Goal: Book appointment/travel/reservation

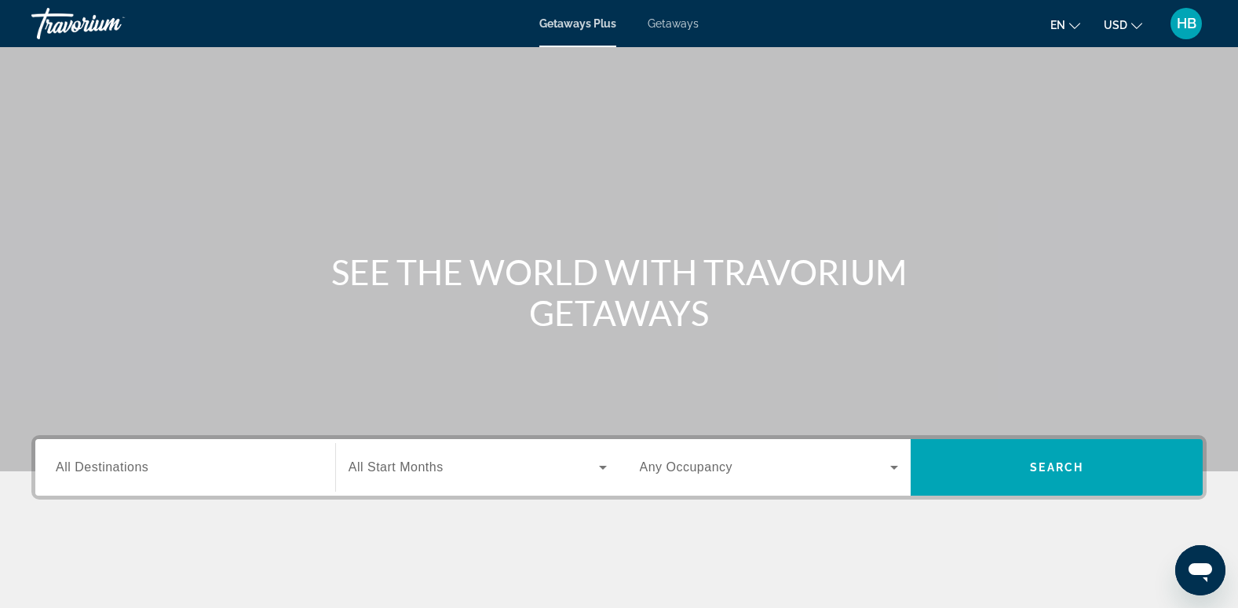
click at [669, 25] on span "Getaways" at bounding box center [673, 23] width 51 height 13
click at [87, 472] on span "All Destinations" at bounding box center [102, 466] width 93 height 13
click at [87, 472] on input "Destination All Destinations" at bounding box center [185, 468] width 259 height 19
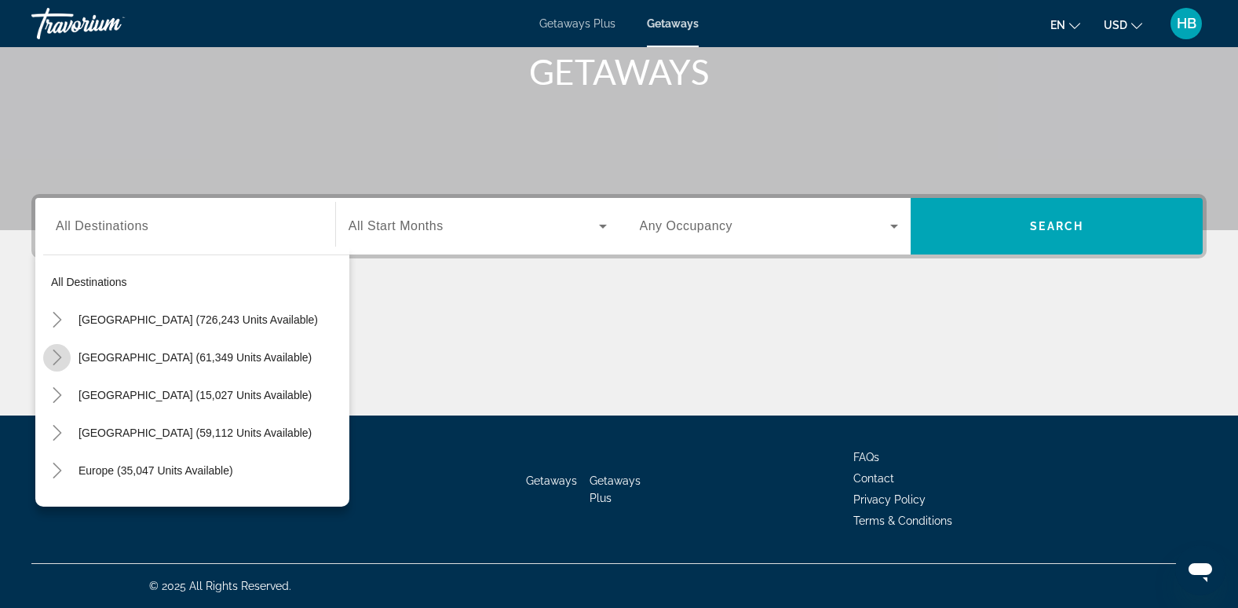
click at [54, 349] on icon "Toggle Mexico (61,349 units available)" at bounding box center [57, 357] width 16 height 16
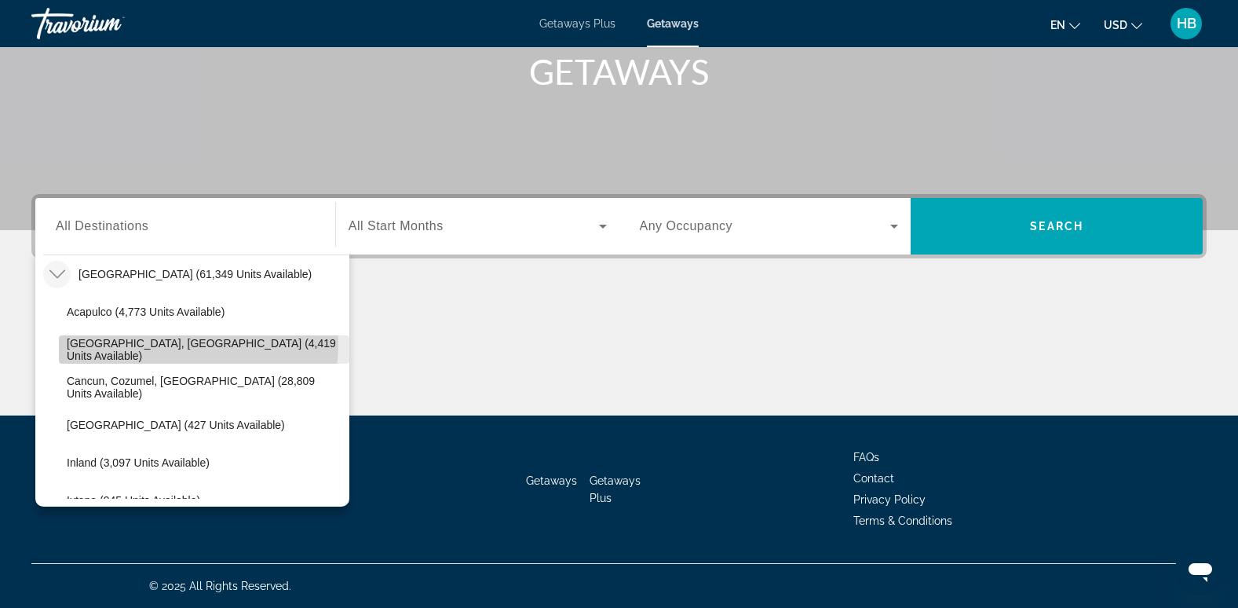
click at [176, 345] on span "[GEOGRAPHIC_DATA], [GEOGRAPHIC_DATA] (4,419 units available)" at bounding box center [204, 349] width 275 height 25
type input "**********"
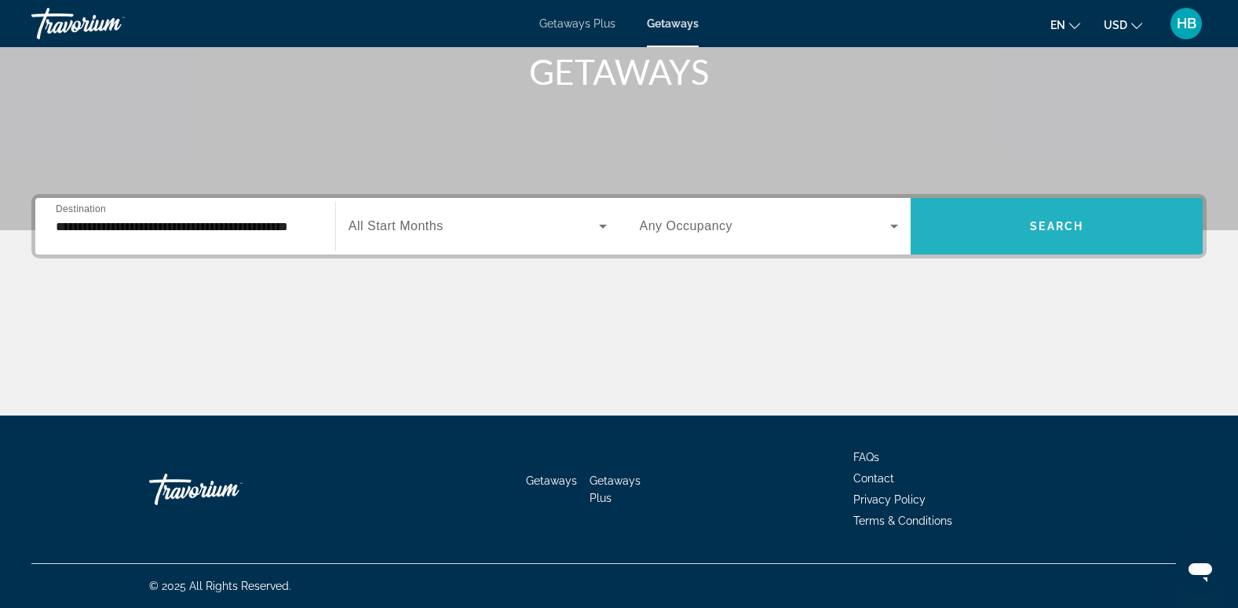
click at [1046, 221] on span "Search" at bounding box center [1056, 226] width 53 height 13
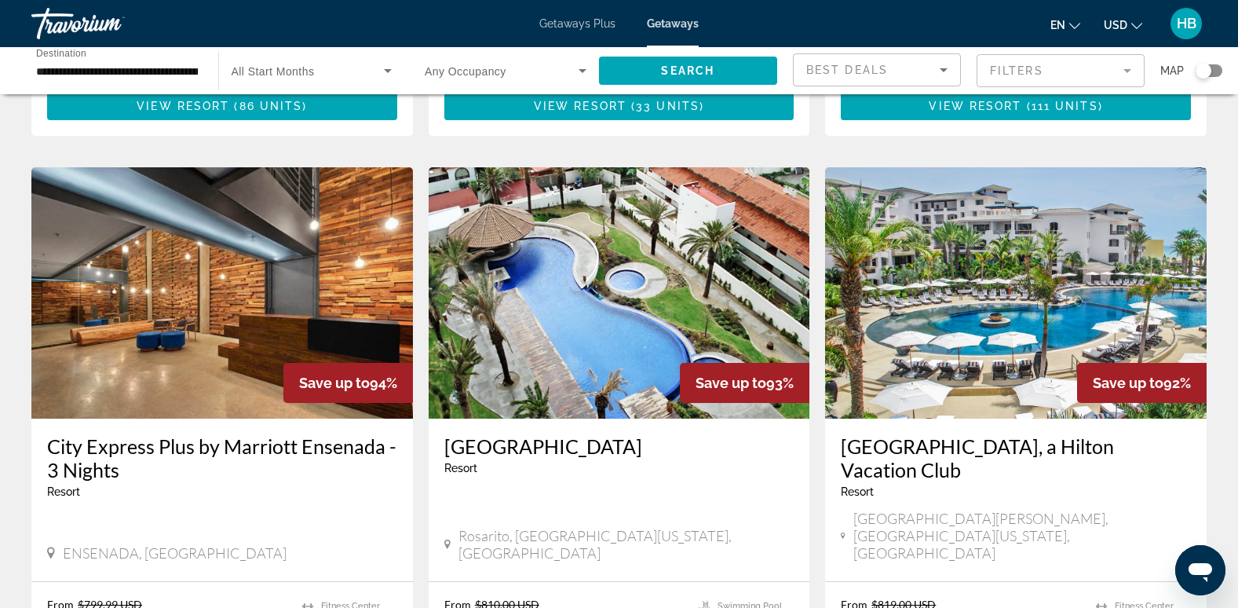
scroll to position [1151, 0]
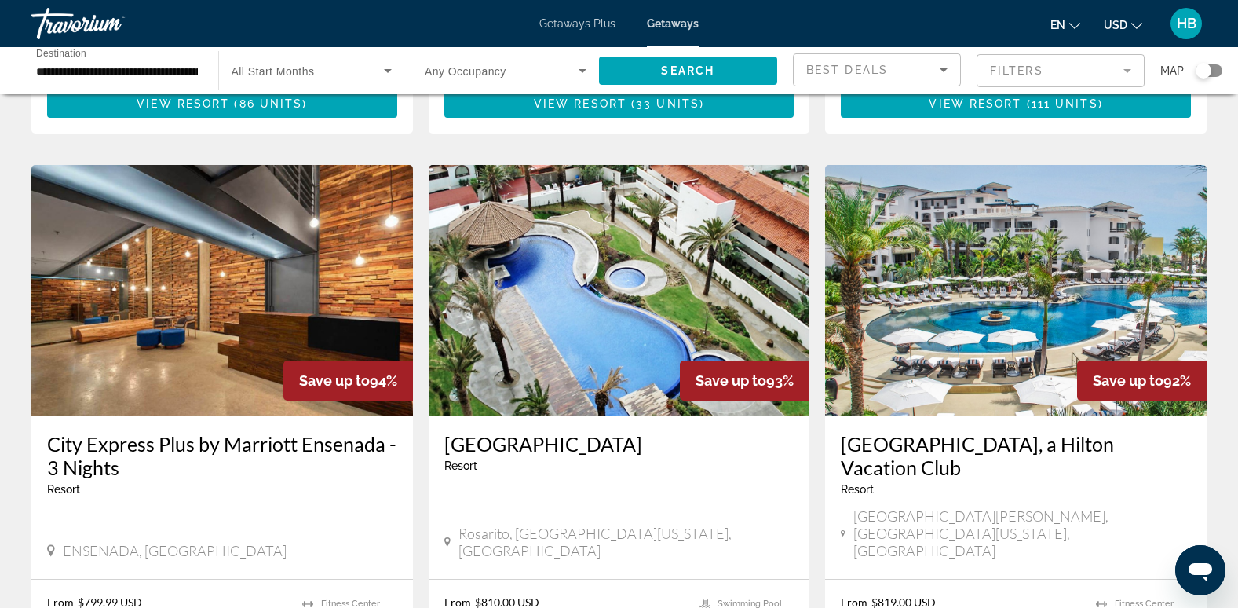
click at [1022, 218] on img "Main content" at bounding box center [1016, 290] width 382 height 251
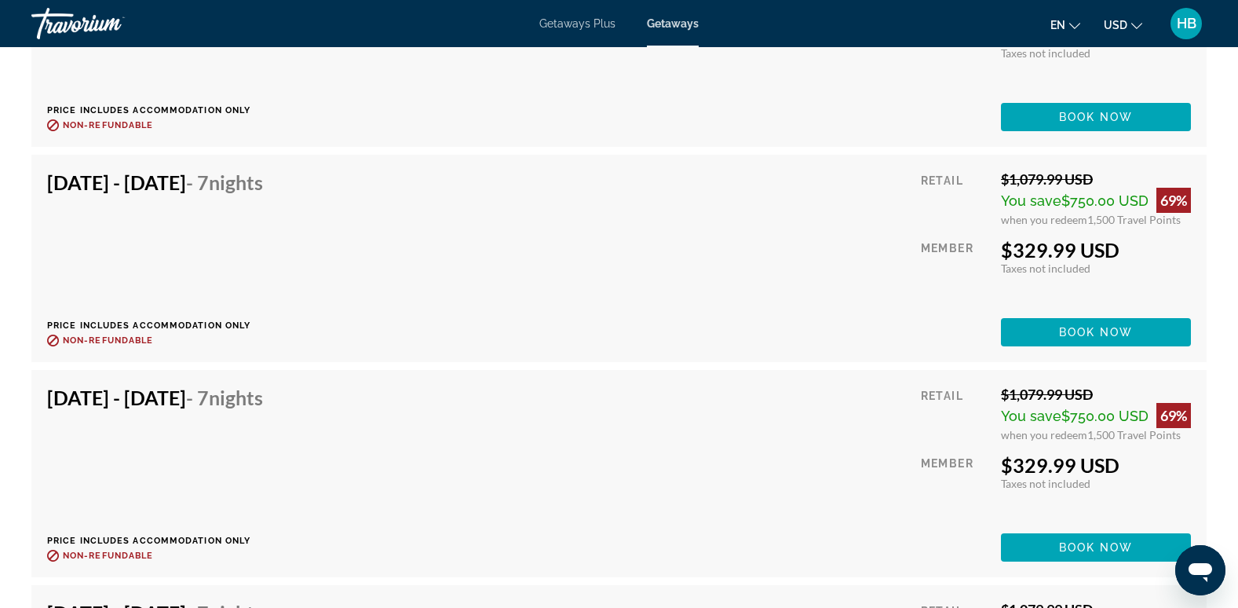
scroll to position [4443, 0]
click at [569, 21] on span "Getaways Plus" at bounding box center [577, 23] width 76 height 13
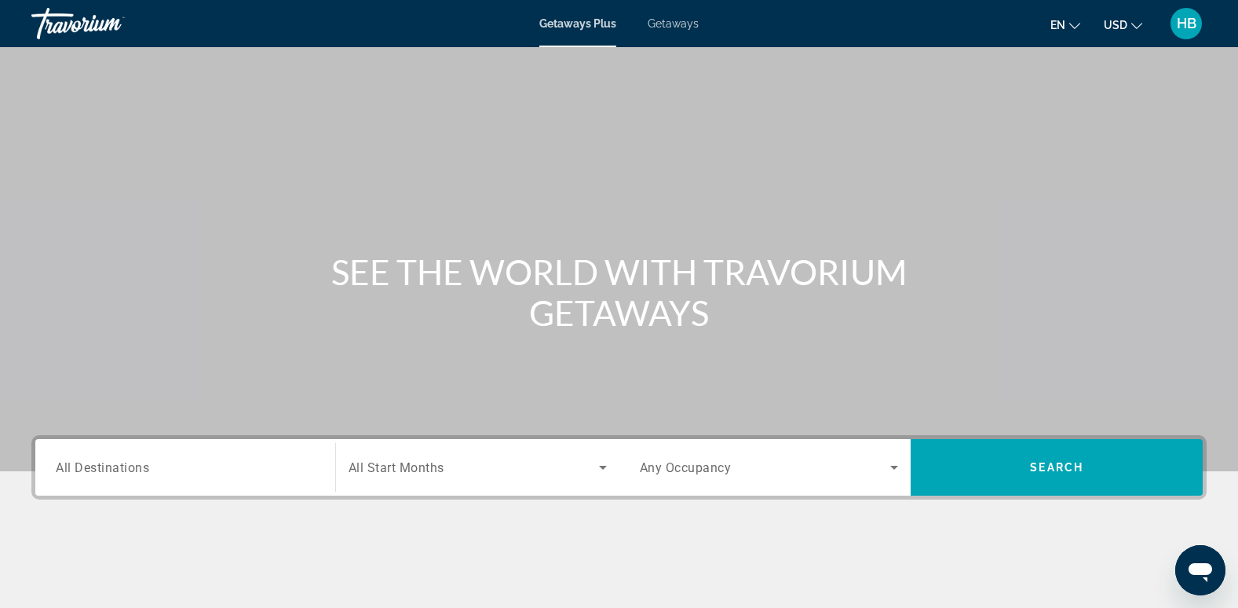
click at [99, 470] on span "All Destinations" at bounding box center [102, 466] width 93 height 15
click at [99, 470] on input "Destination All Destinations" at bounding box center [185, 468] width 259 height 19
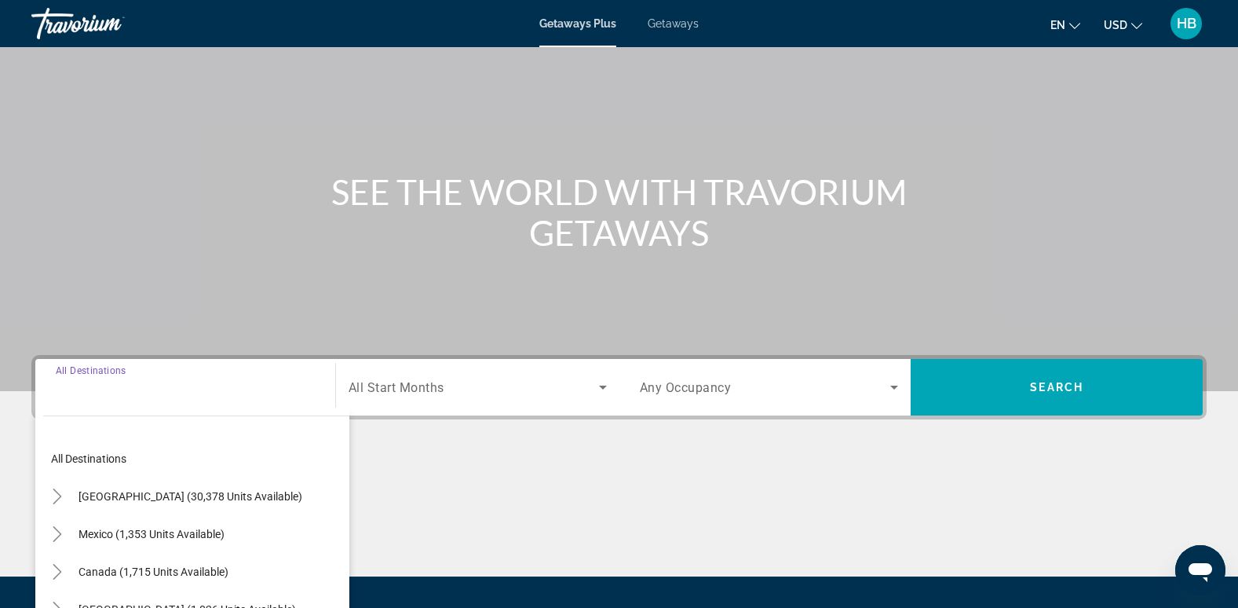
scroll to position [241, 0]
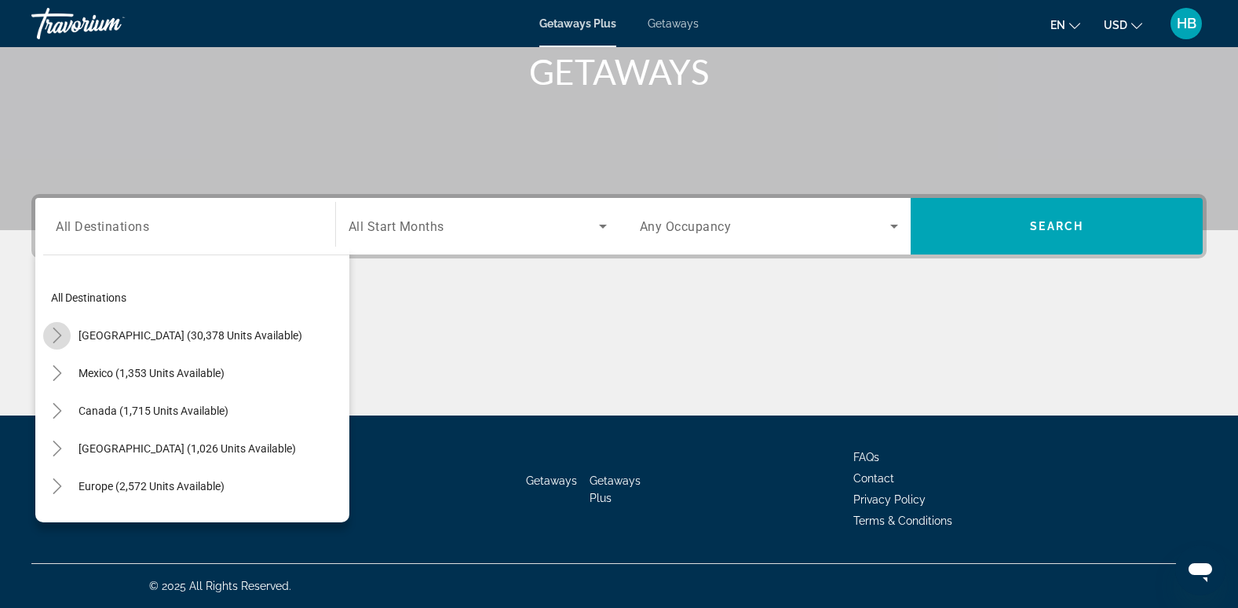
click at [56, 330] on icon "Toggle United States (30,378 units available)" at bounding box center [57, 335] width 9 height 16
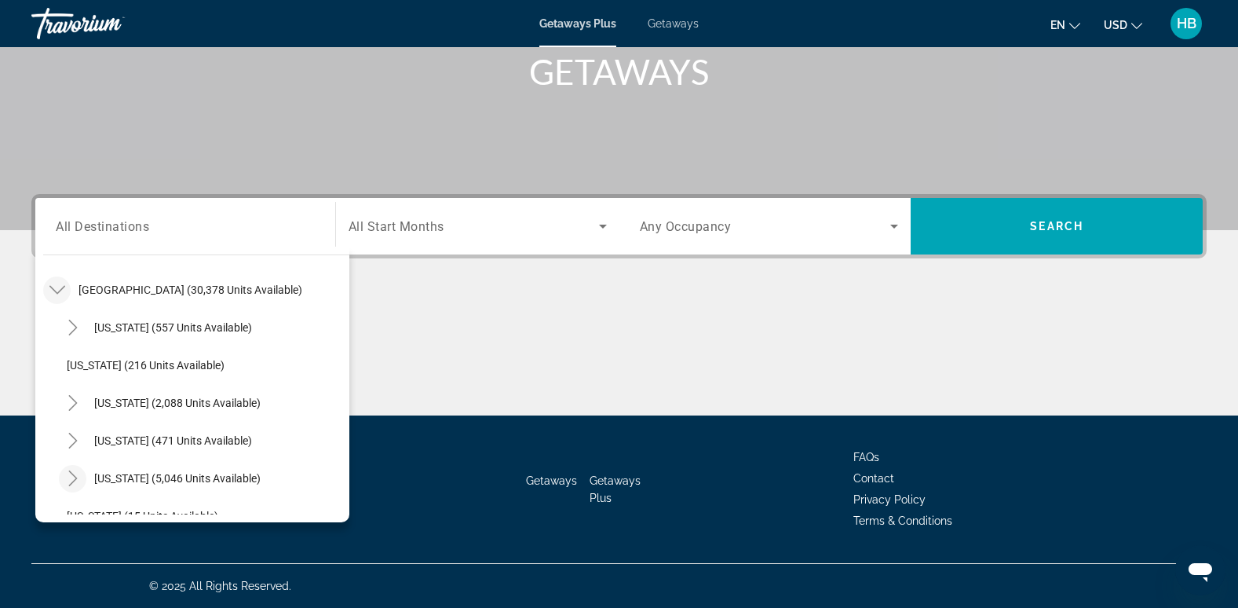
click at [70, 472] on icon "Toggle Florida (5,046 units available)" at bounding box center [72, 478] width 9 height 16
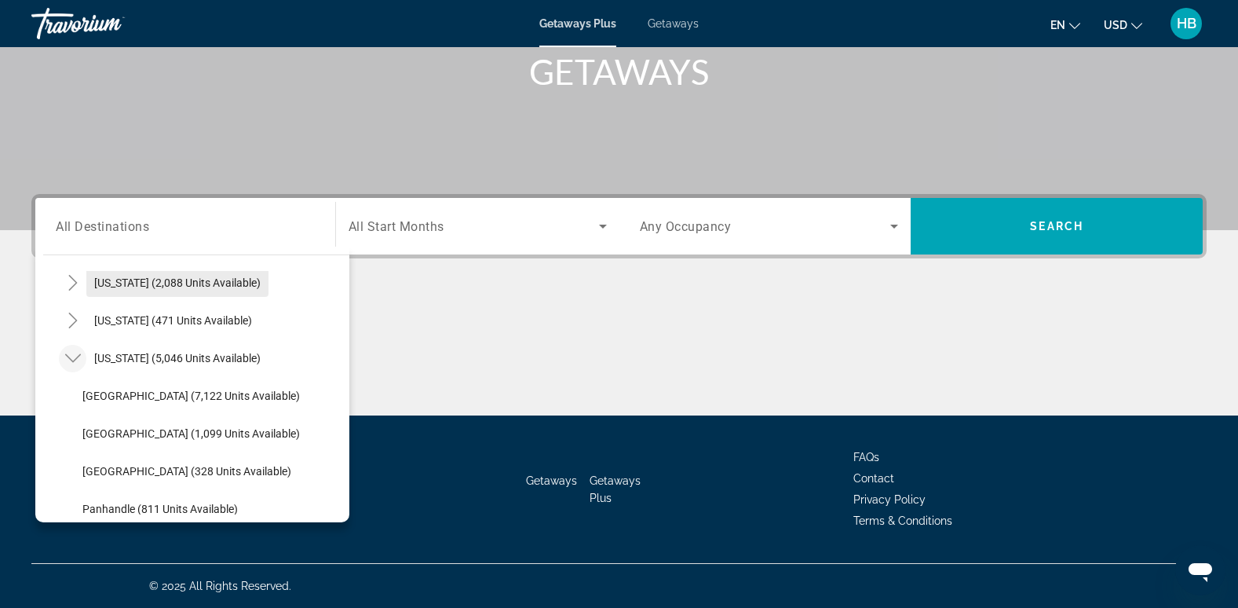
scroll to position [171, 0]
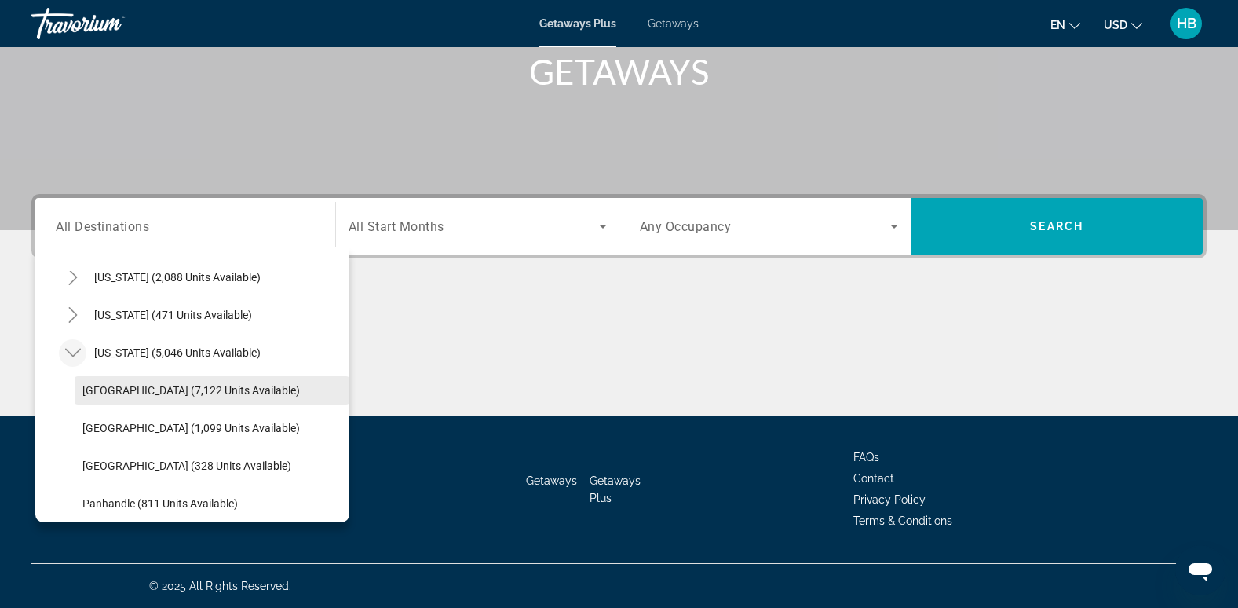
click at [161, 384] on span "[GEOGRAPHIC_DATA] (7,122 units available)" at bounding box center [191, 390] width 218 height 13
type input "**********"
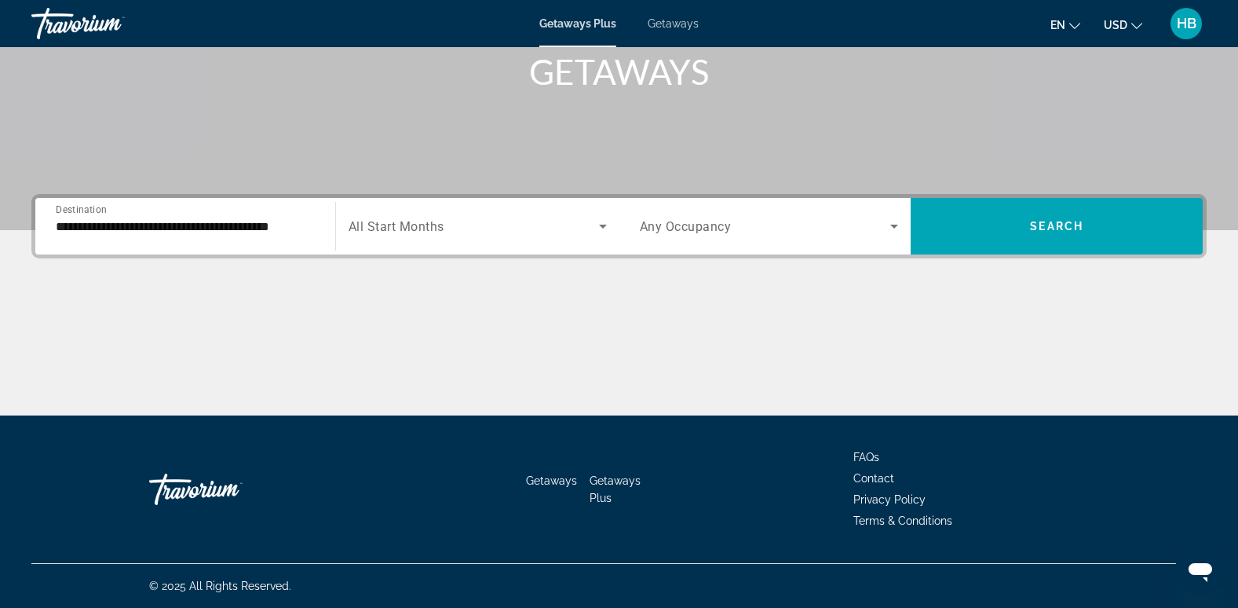
click at [437, 222] on span "All Start Months" at bounding box center [397, 226] width 96 height 15
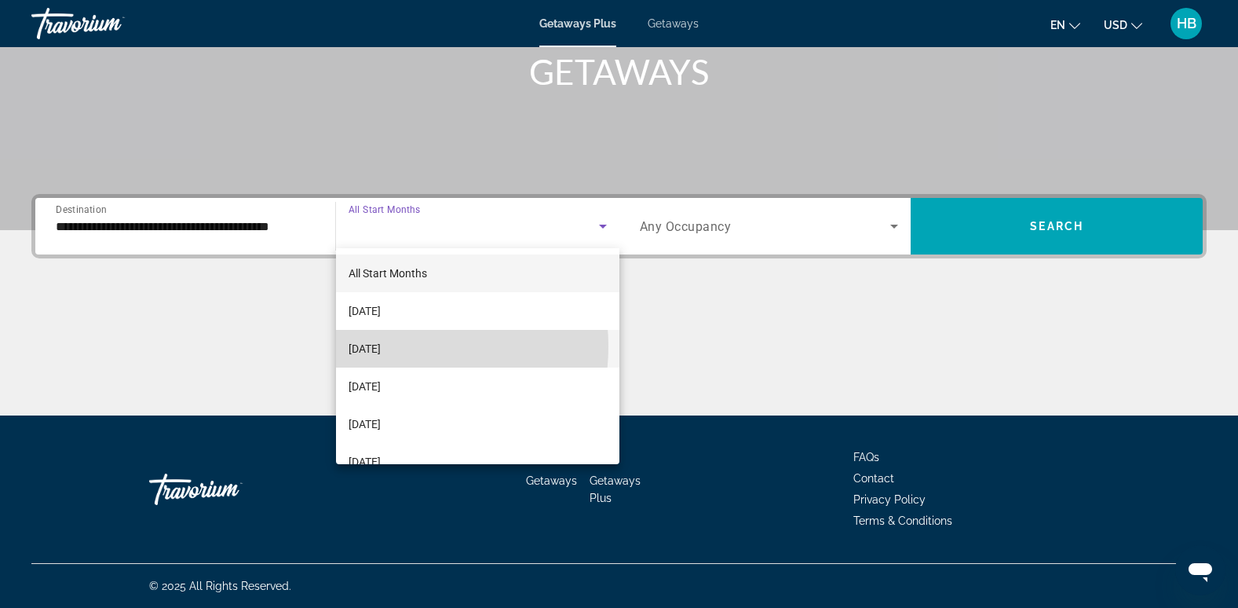
click at [381, 346] on span "[DATE]" at bounding box center [365, 348] width 32 height 19
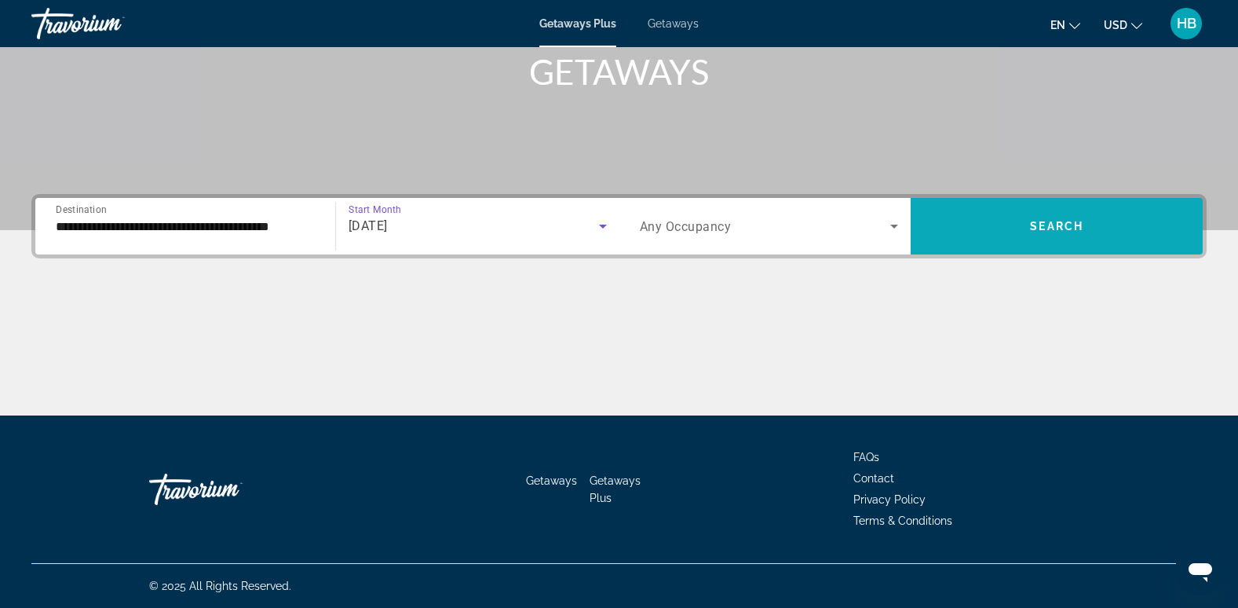
click at [1045, 215] on span "Search widget" at bounding box center [1057, 226] width 292 height 38
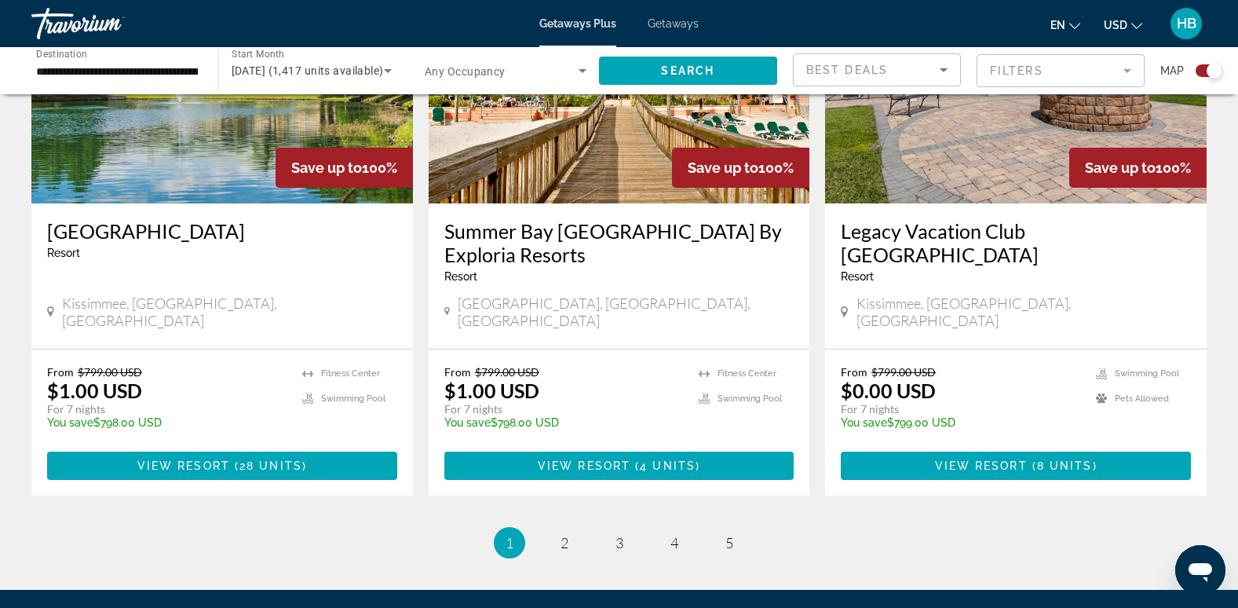
scroll to position [2412, 0]
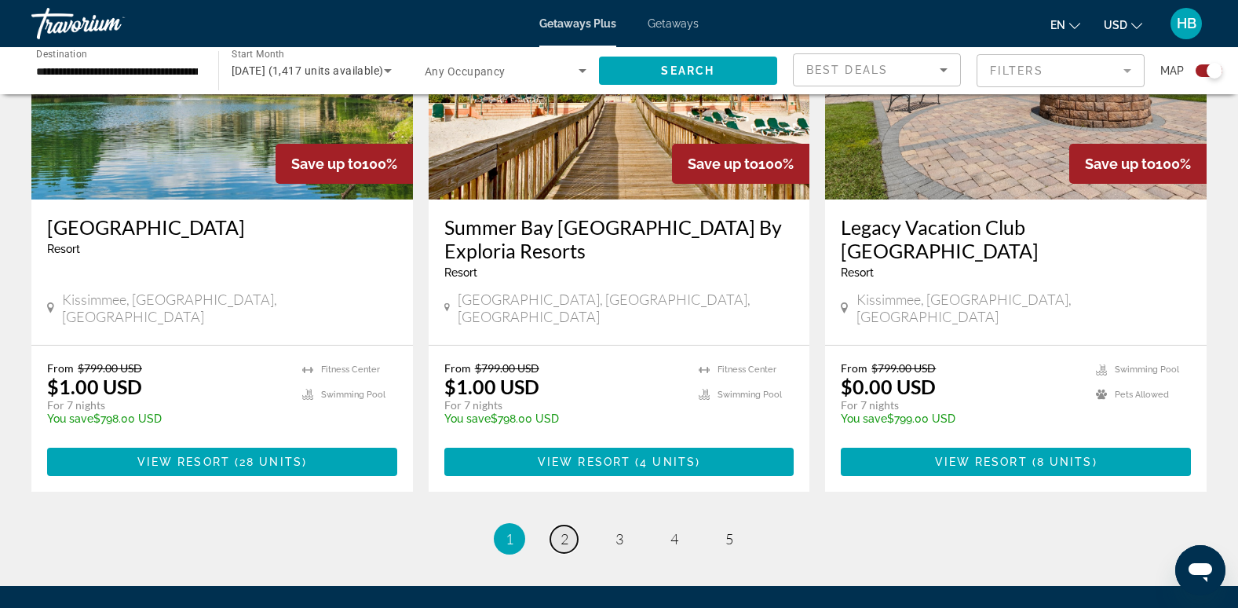
click at [565, 530] on span "2" at bounding box center [565, 538] width 8 height 17
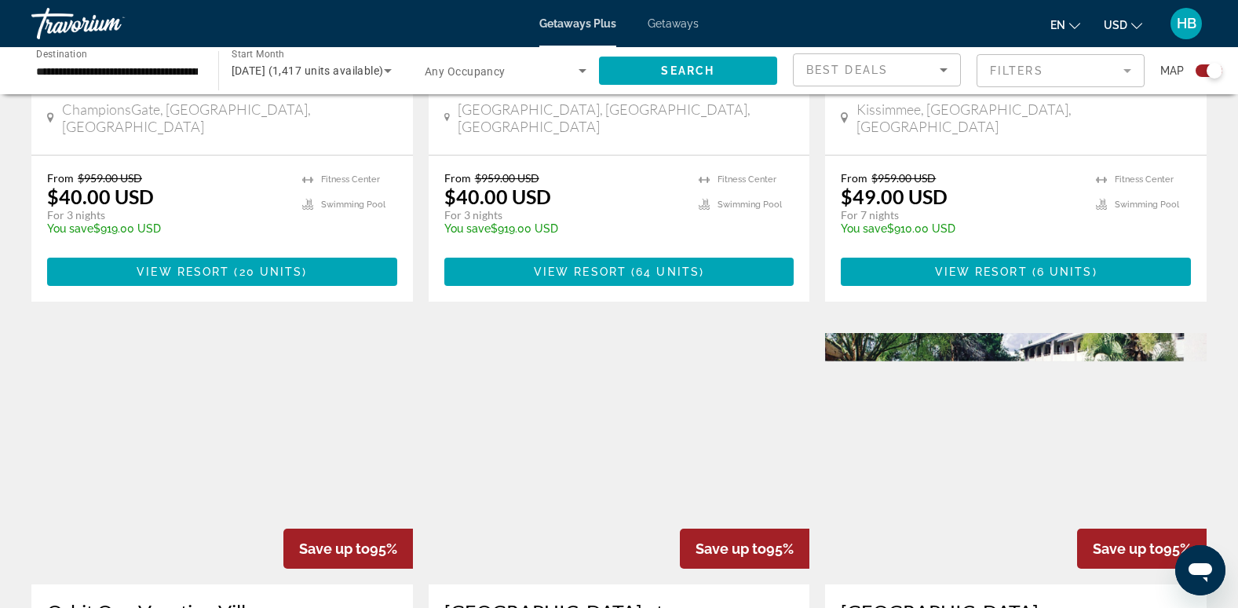
scroll to position [2074, 0]
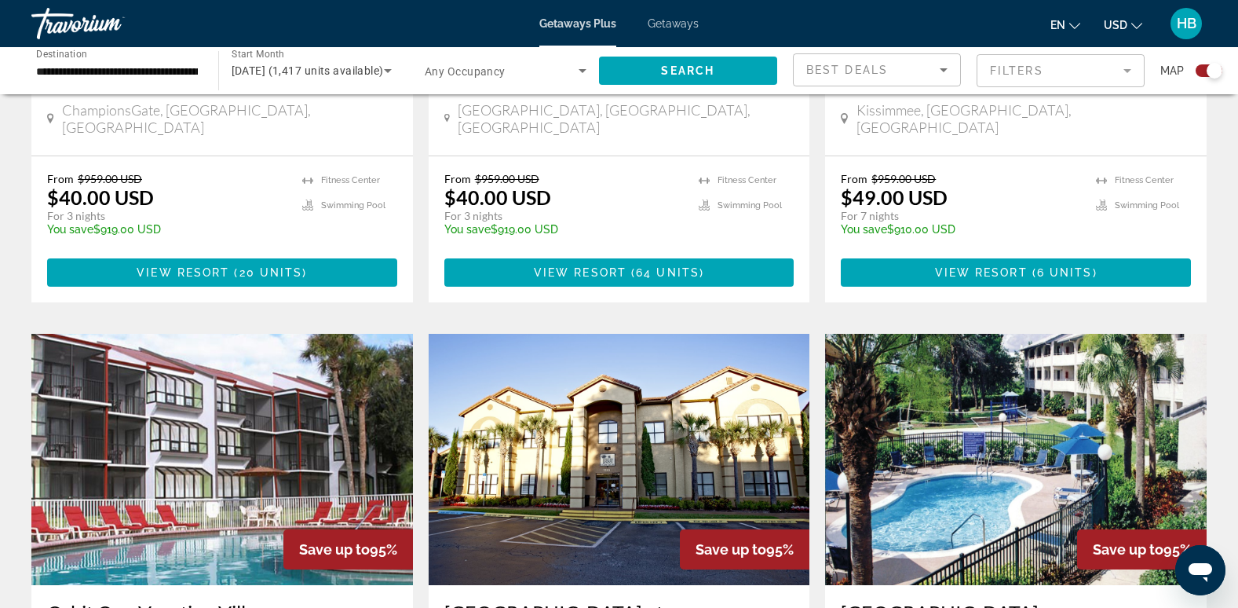
click at [967, 338] on img "Main content" at bounding box center [1016, 459] width 382 height 251
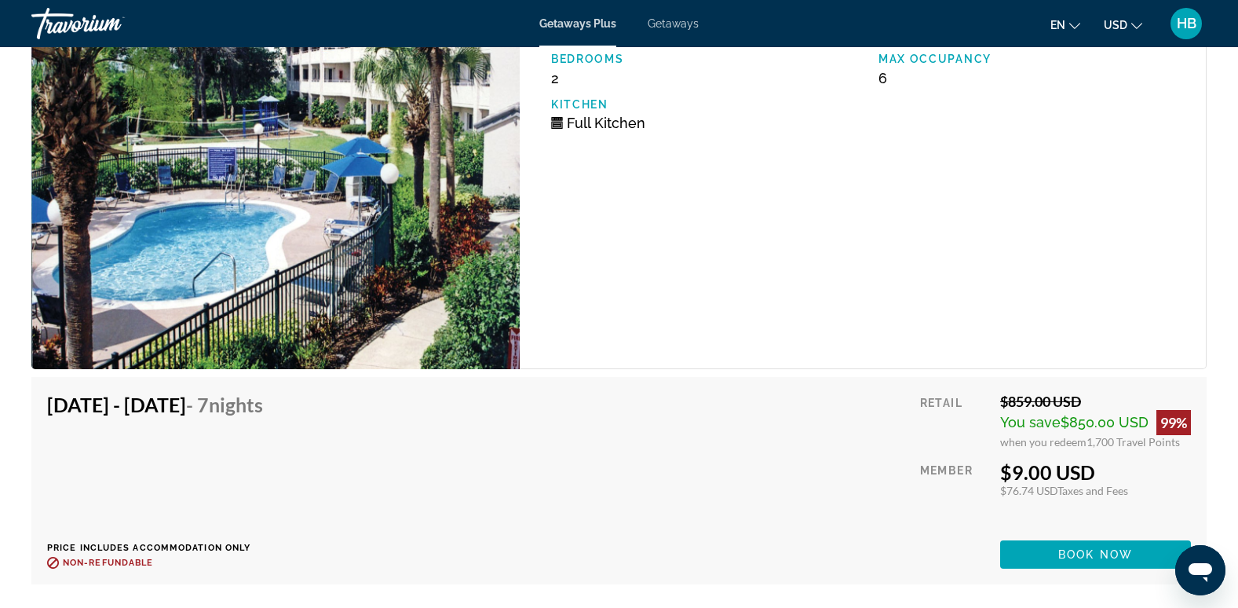
scroll to position [2496, 0]
